Goal: Check status: Check status

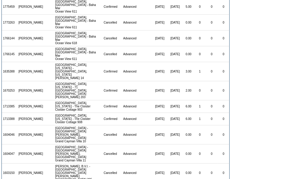
scroll to position [202, 0]
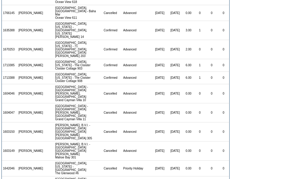
click at [17, 122] on td "[PERSON_NAME]" at bounding box center [30, 131] width 27 height 19
drag, startPoint x: 17, startPoint y: 105, endPoint x: 2, endPoint y: 106, distance: 15.6
click at [2, 122] on tr "1603150 [PERSON_NAME] [PERSON_NAME], B.V.I. - Rosewood [GEOGRAPHIC_DATA][PERSON…" at bounding box center [116, 131] width 228 height 19
click at [20, 122] on td "[PERSON_NAME]" at bounding box center [30, 131] width 27 height 19
drag, startPoint x: 14, startPoint y: 104, endPoint x: 10, endPoint y: 103, distance: 4.3
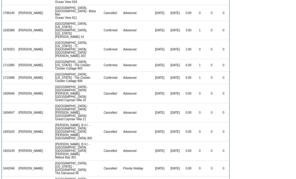
click at [10, 122] on td "1603150" at bounding box center [10, 131] width 16 height 19
click at [18, 122] on td "[PERSON_NAME]" at bounding box center [30, 131] width 27 height 19
